Goal: Task Accomplishment & Management: Manage account settings

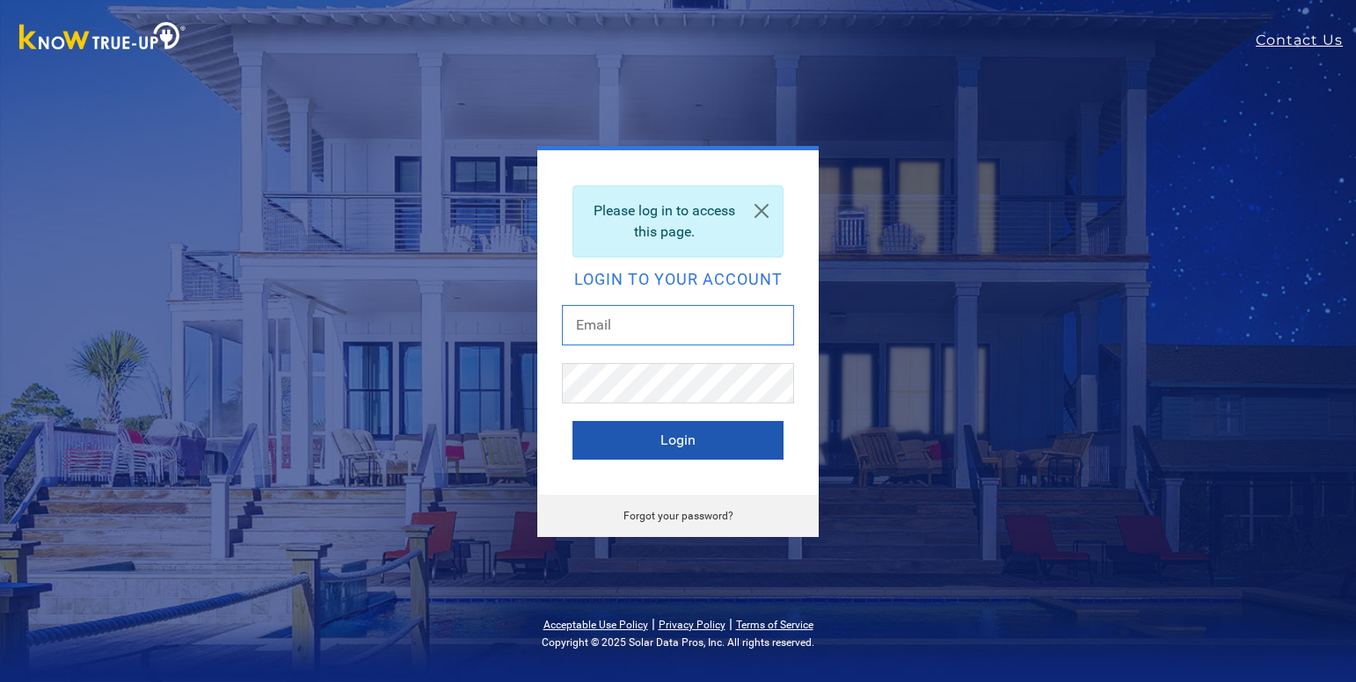
type input "[EMAIL_ADDRESS][DOMAIN_NAME]"
click at [667, 440] on button "Login" at bounding box center [677, 440] width 211 height 39
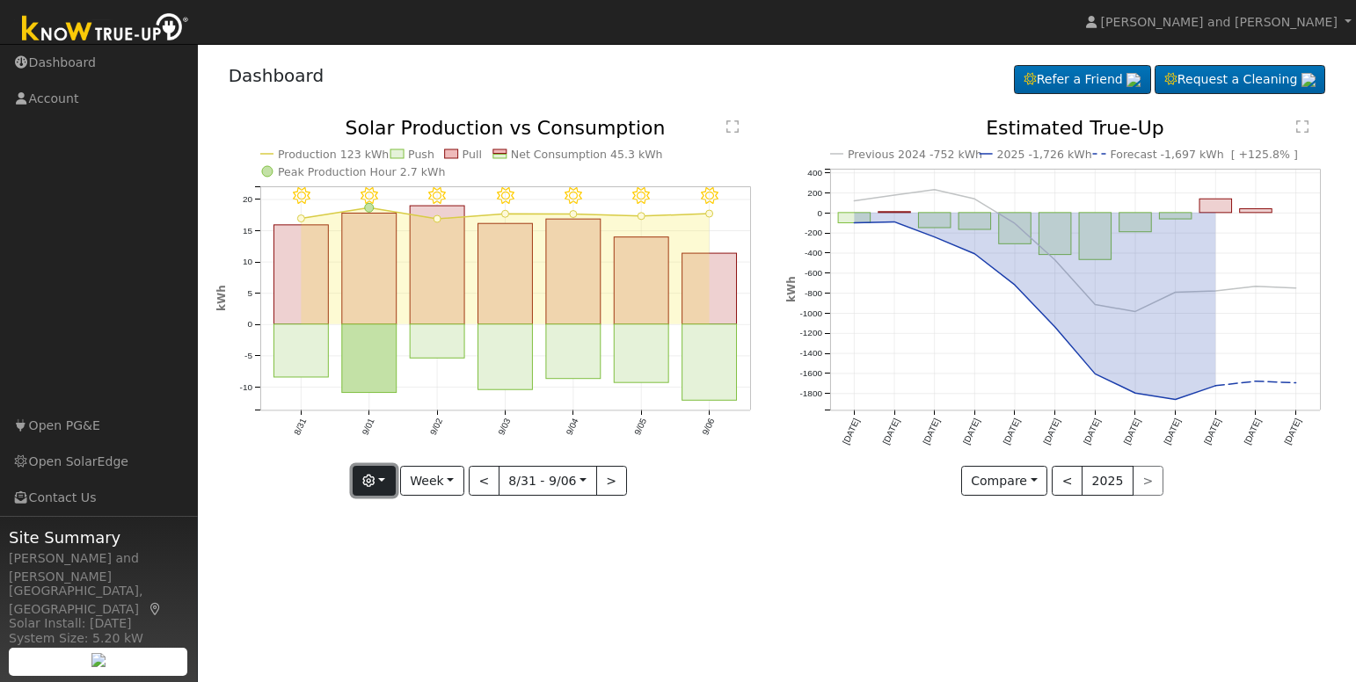
click at [375, 480] on icon "button" at bounding box center [368, 481] width 12 height 12
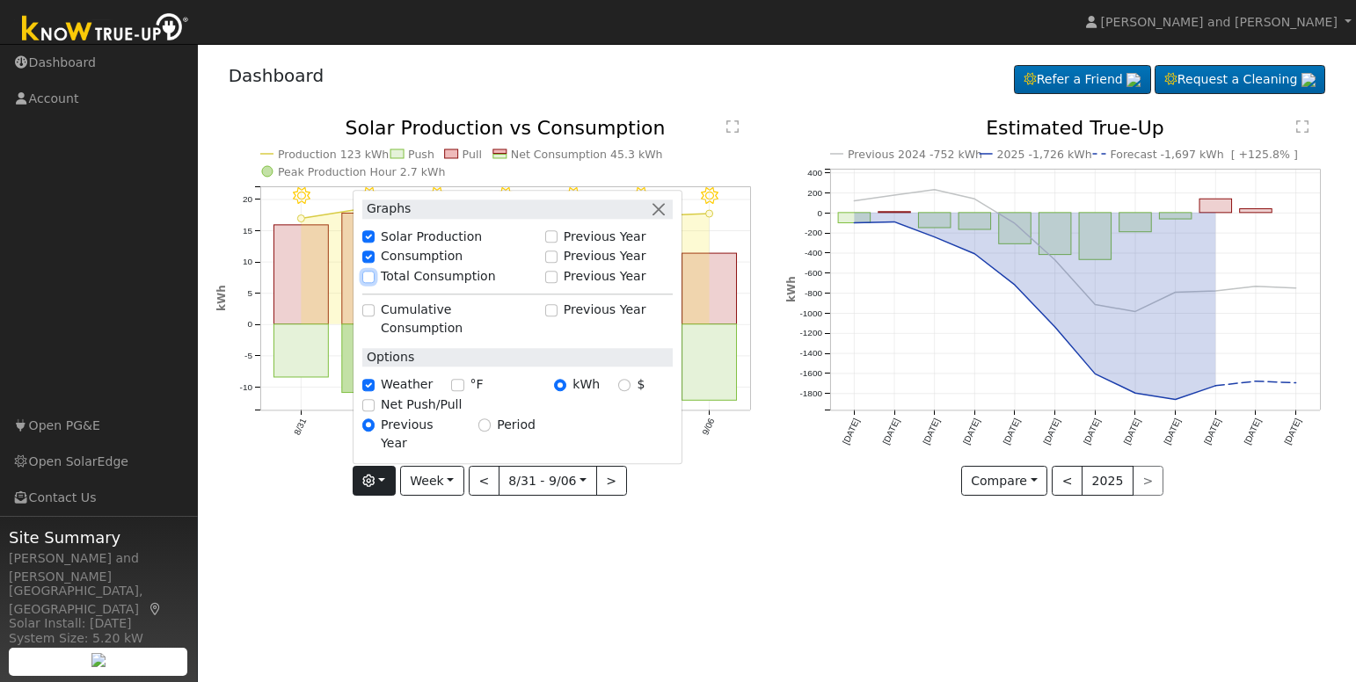
click at [372, 283] on input "Total Consumption" at bounding box center [368, 277] width 12 height 12
checkbox input "true"
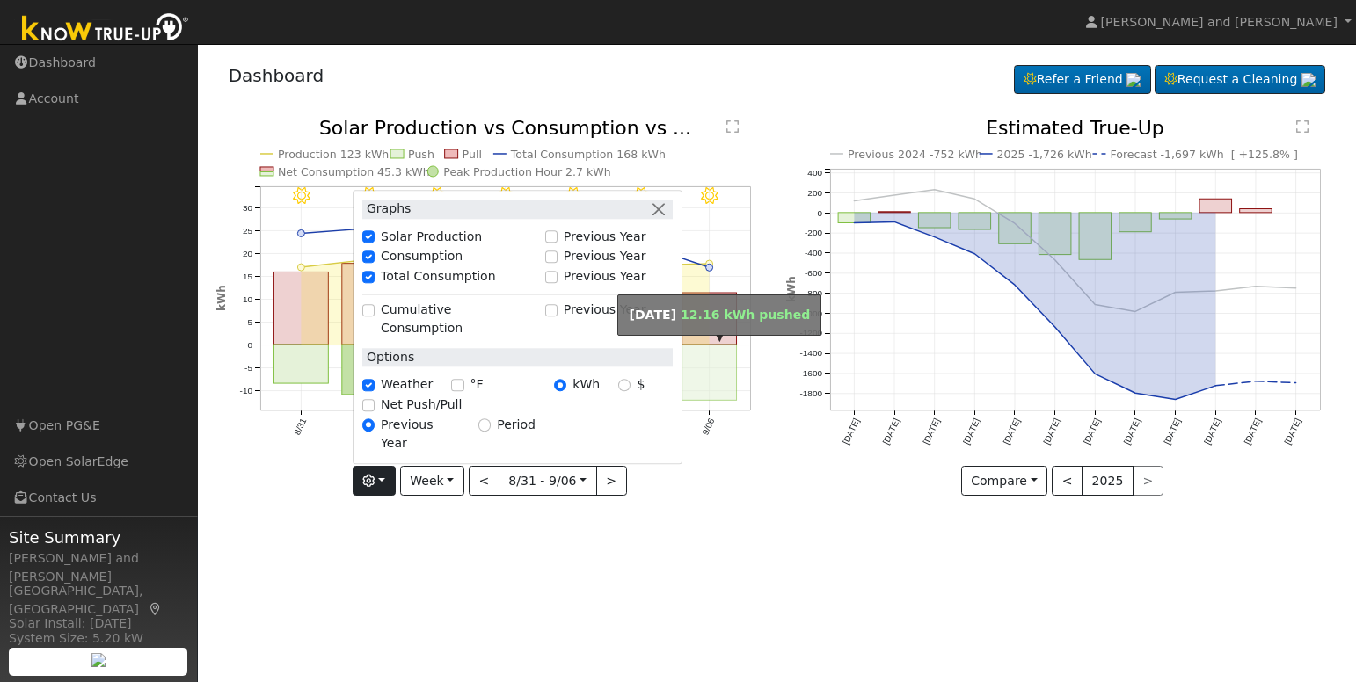
click at [701, 373] on rect "onclick=""" at bounding box center [709, 372] width 55 height 55
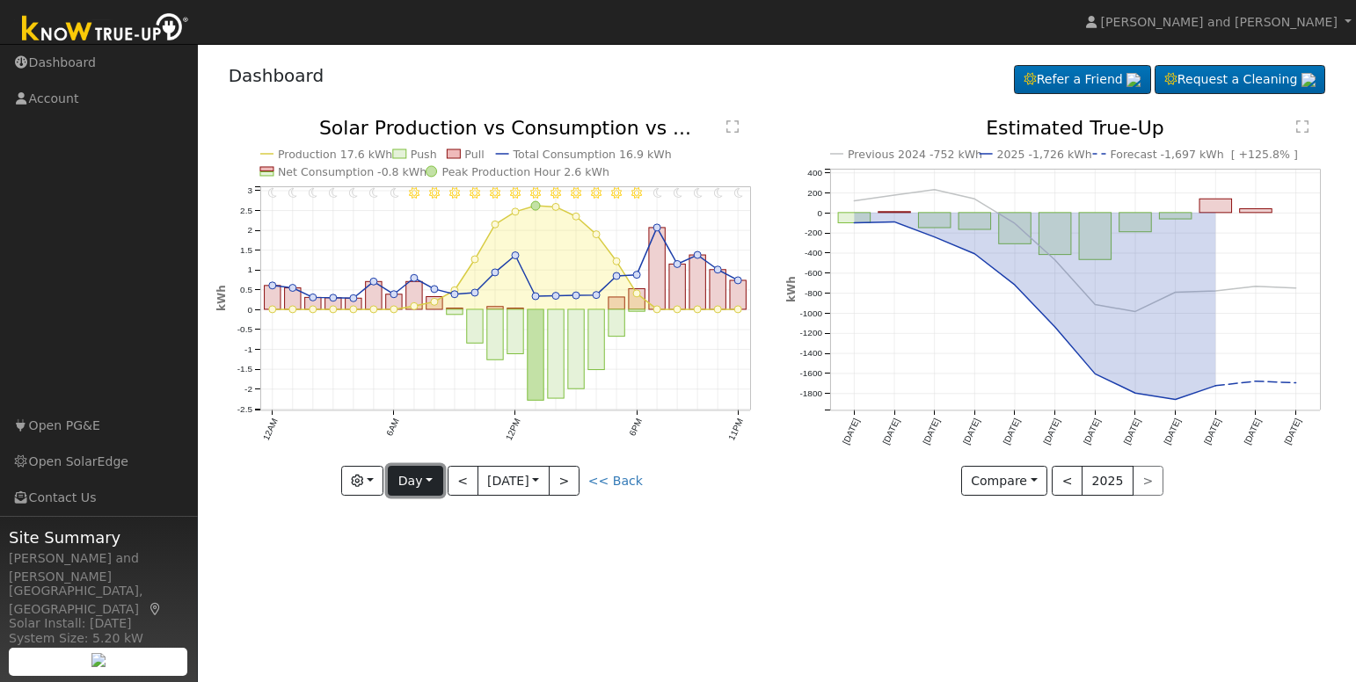
click at [435, 484] on button "Day" at bounding box center [415, 481] width 55 height 30
click at [450, 536] on link "Week" at bounding box center [450, 541] width 122 height 25
type input "2025-08-31"
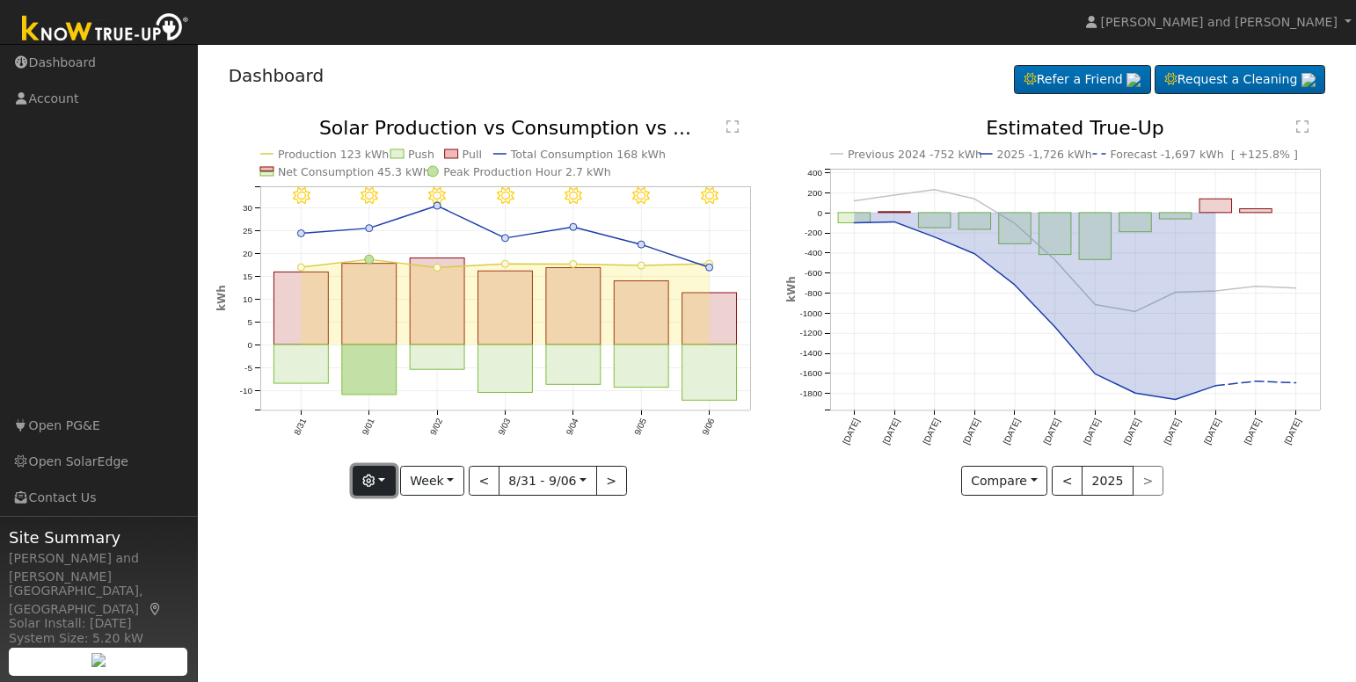
click at [383, 487] on button "button" at bounding box center [374, 481] width 43 height 30
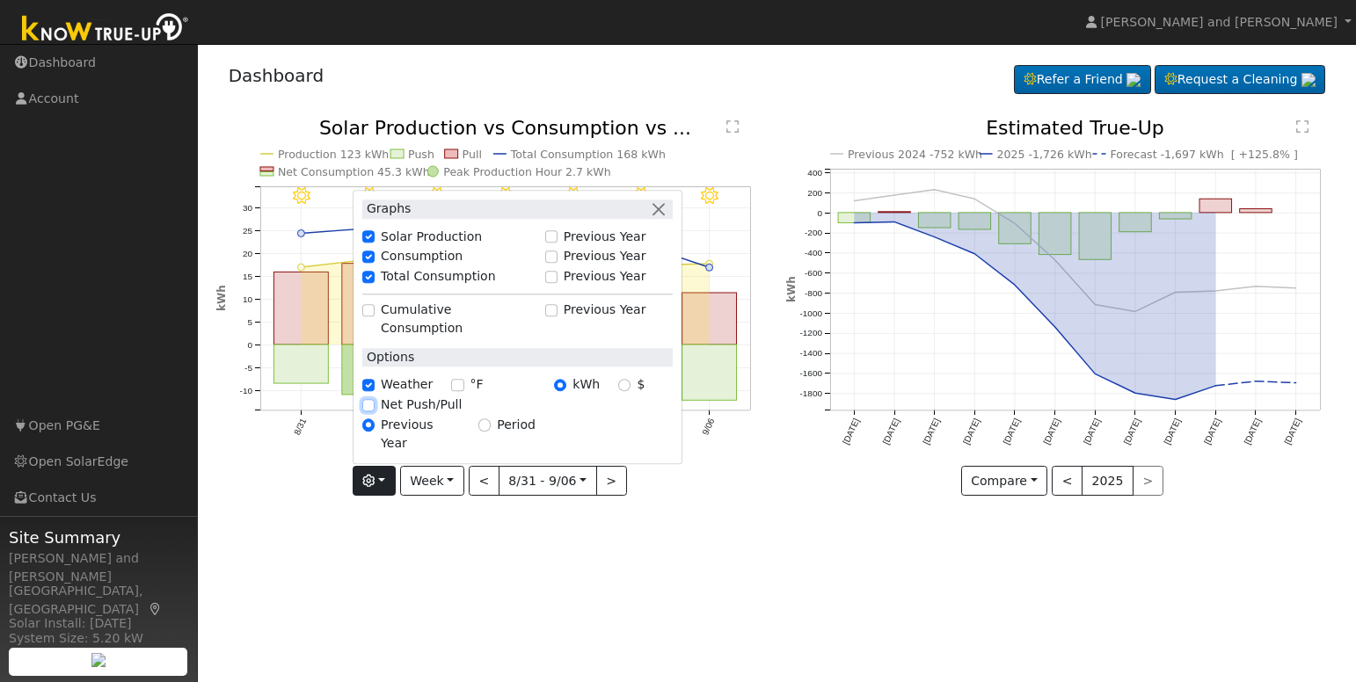
click at [371, 412] on input "Net Push/Pull" at bounding box center [368, 405] width 12 height 12
checkbox input "true"
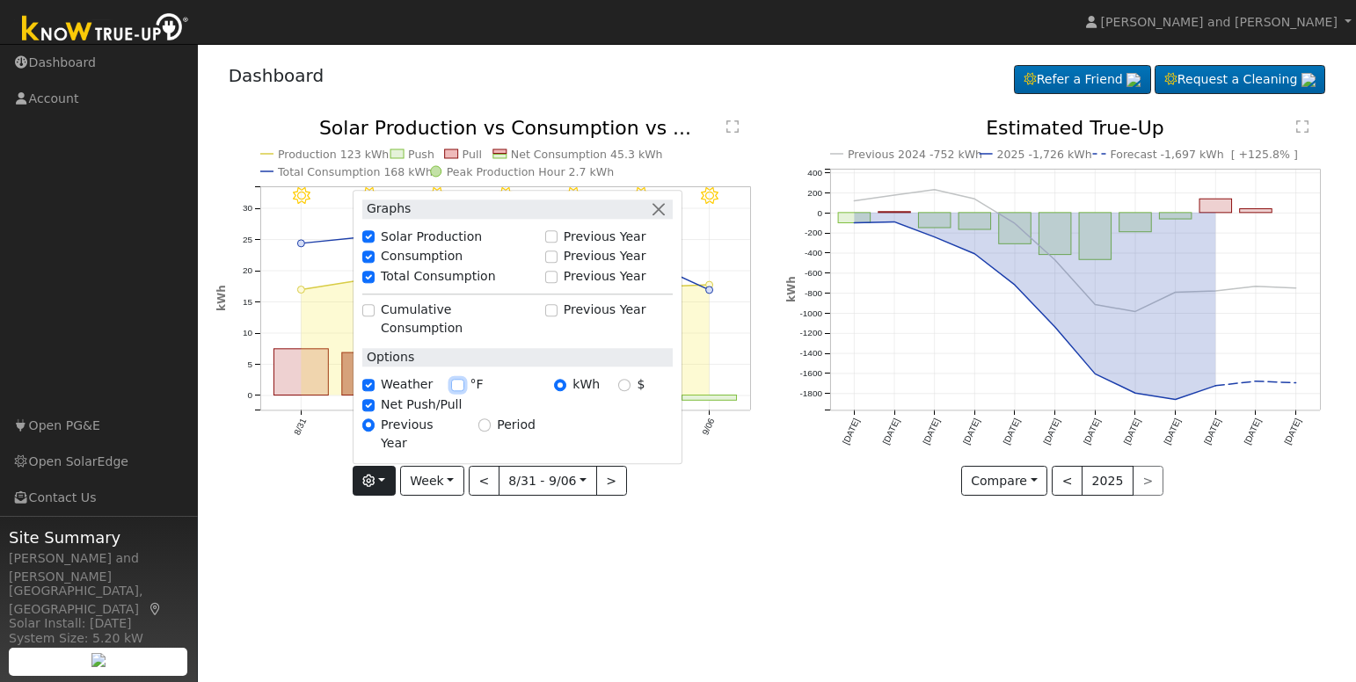
click at [456, 391] on input "°F" at bounding box center [457, 385] width 12 height 12
checkbox input "true"
click at [422, 482] on button "Week" at bounding box center [432, 481] width 64 height 30
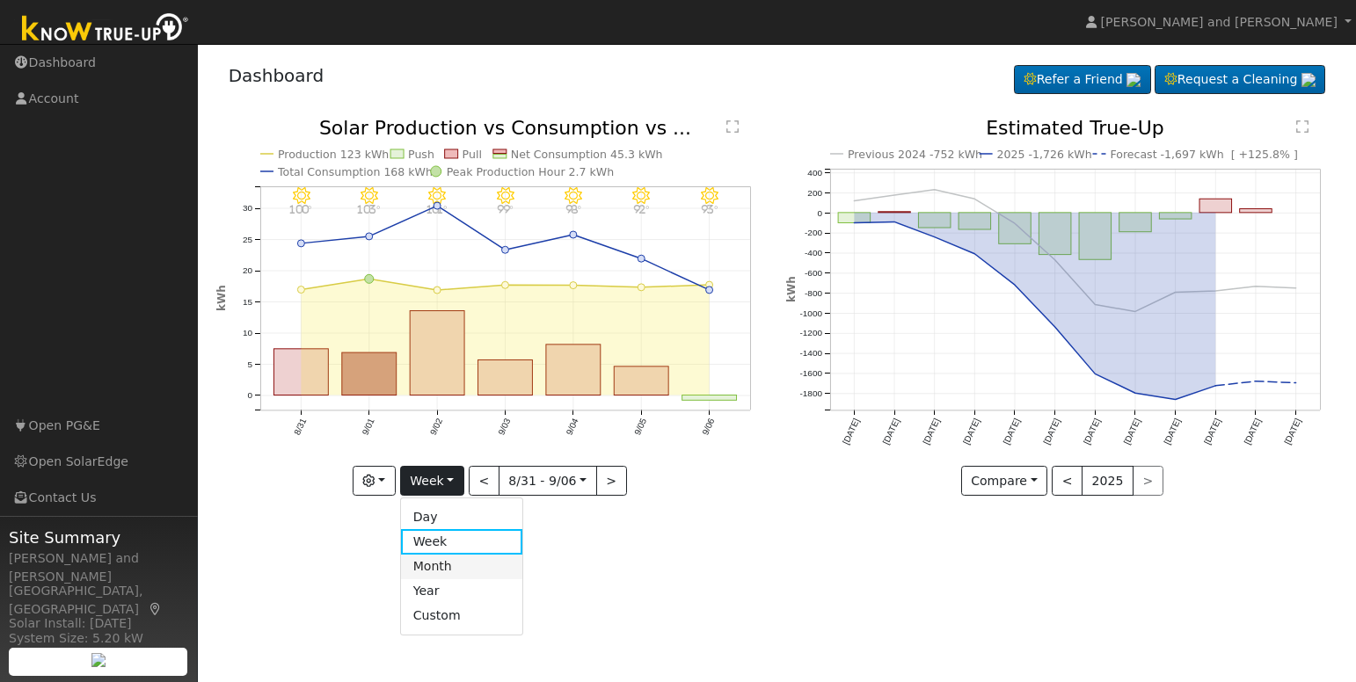
click at [441, 563] on link "Month" at bounding box center [462, 567] width 122 height 25
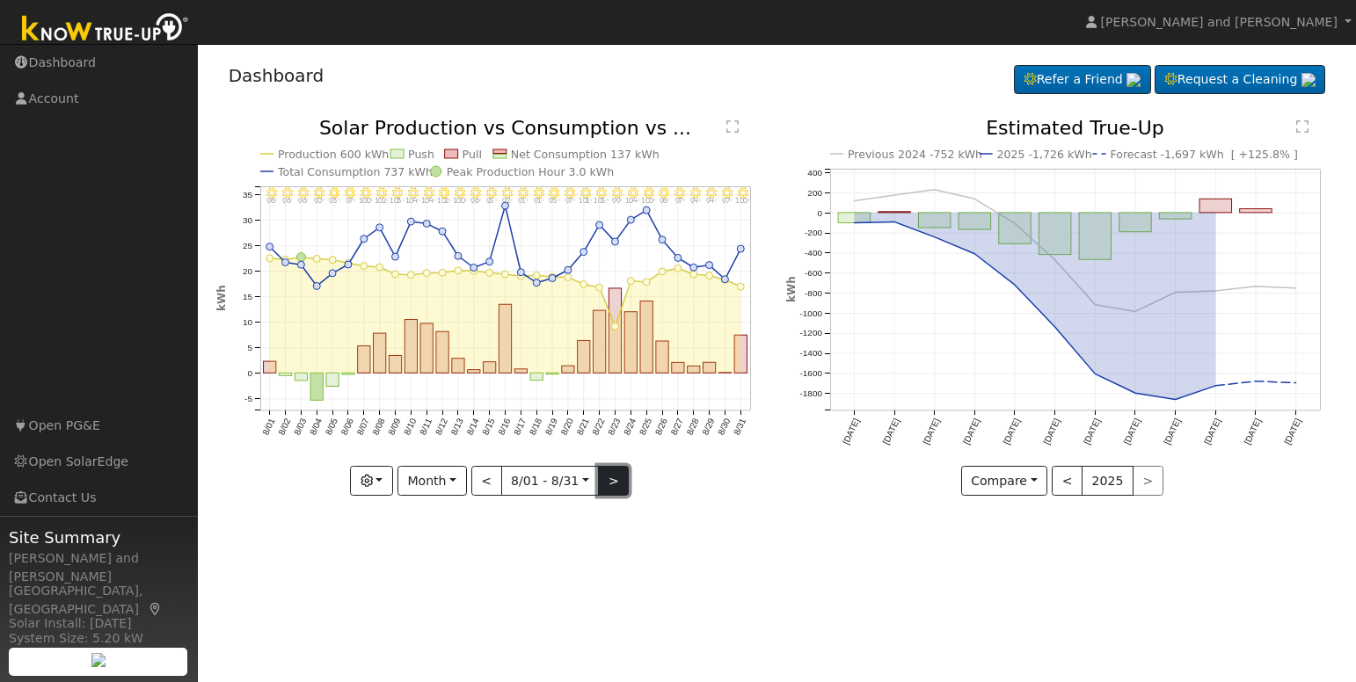
click at [616, 480] on button ">" at bounding box center [613, 481] width 31 height 30
type input "2025-09-01"
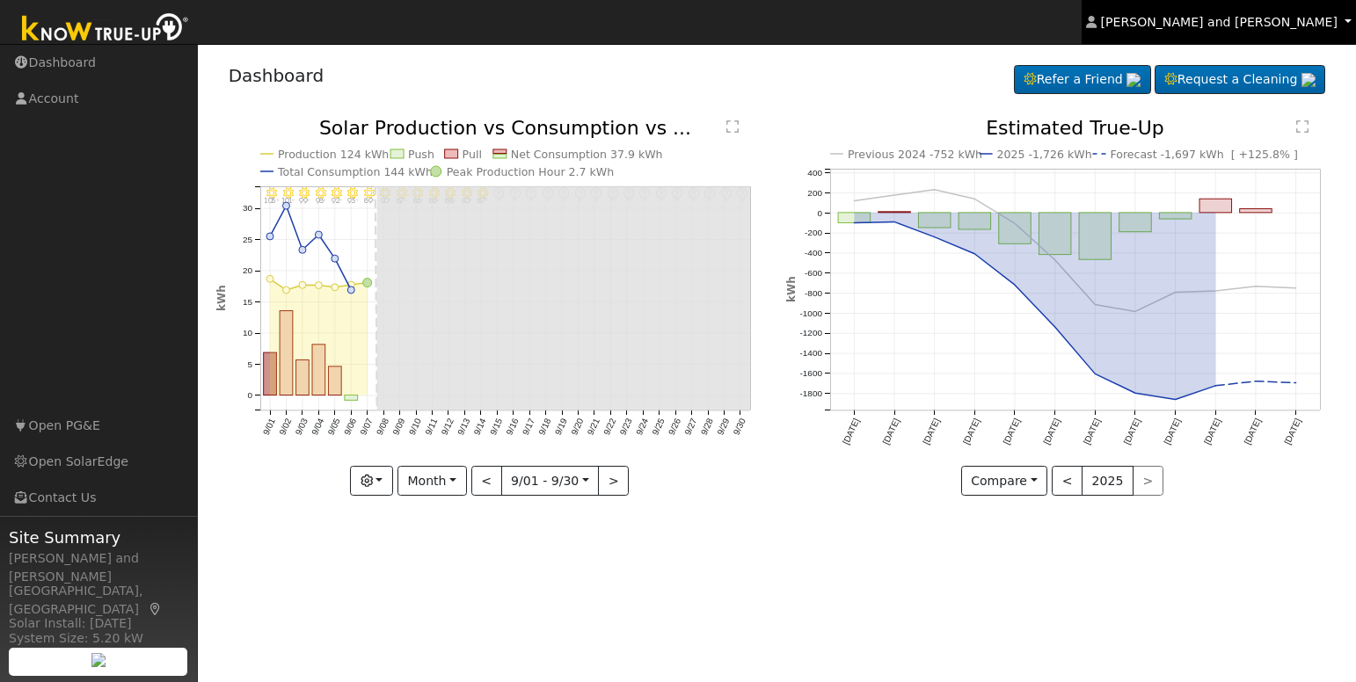
click at [1265, 21] on span "Michael and Connie Harris" at bounding box center [1219, 22] width 237 height 14
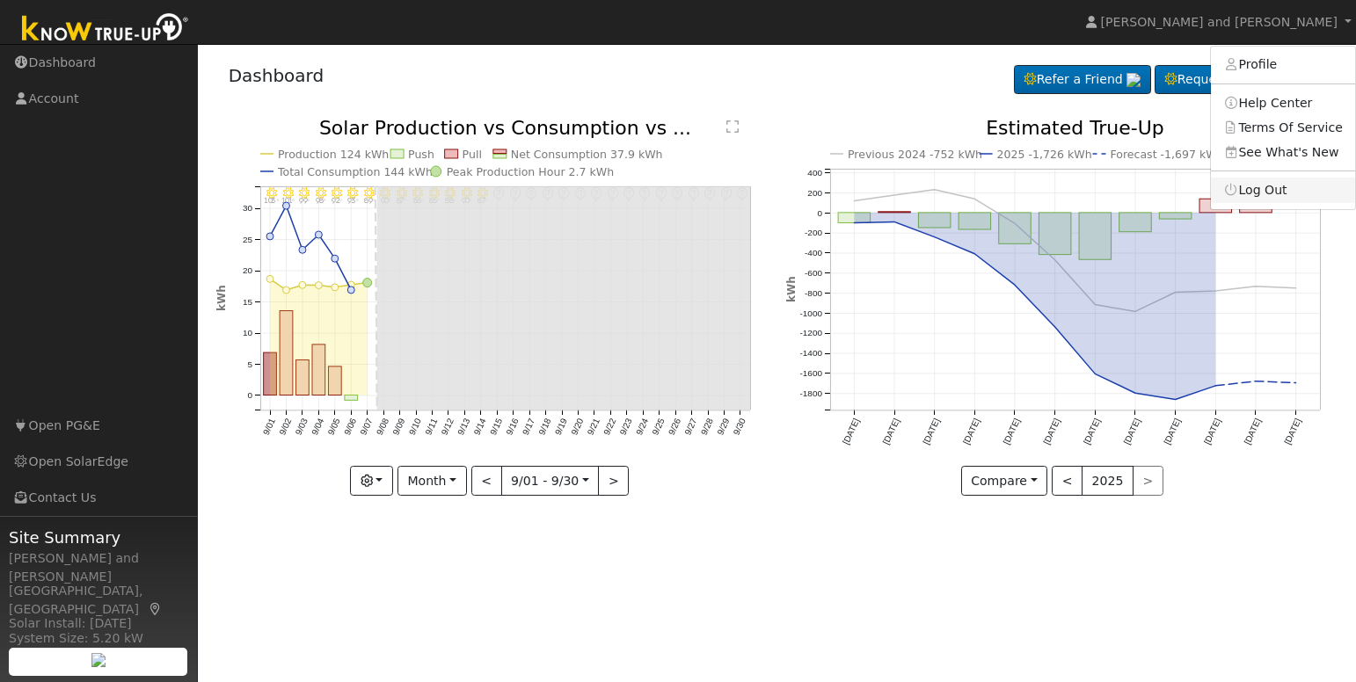
click at [1284, 188] on link "Log Out" at bounding box center [1283, 190] width 144 height 25
